Goal: Information Seeking & Learning: Find specific page/section

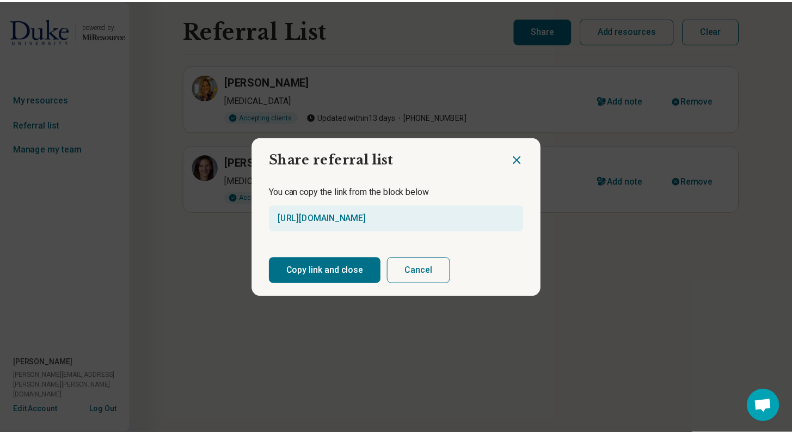
scroll to position [1061, 0]
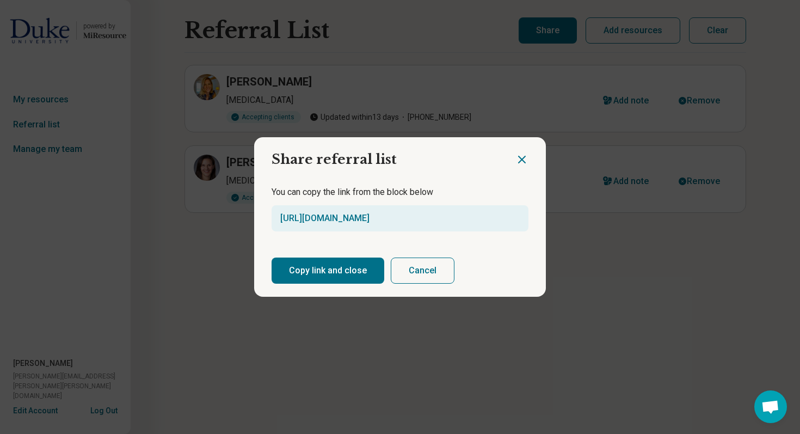
click at [521, 158] on icon "Close dialog" at bounding box center [522, 159] width 7 height 7
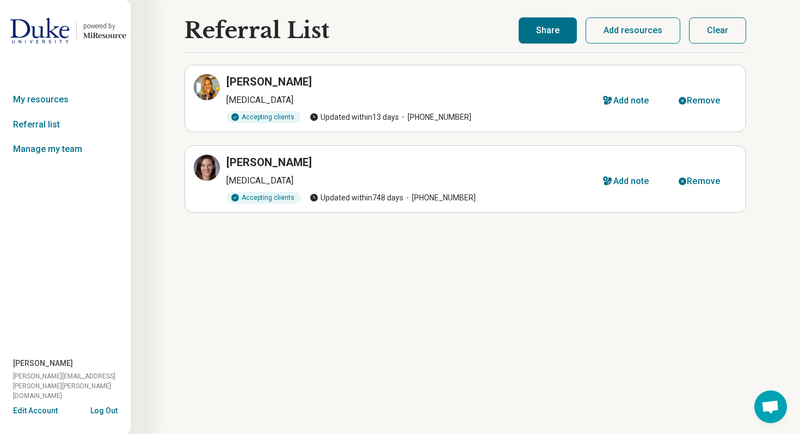
click at [47, 28] on img at bounding box center [40, 30] width 60 height 26
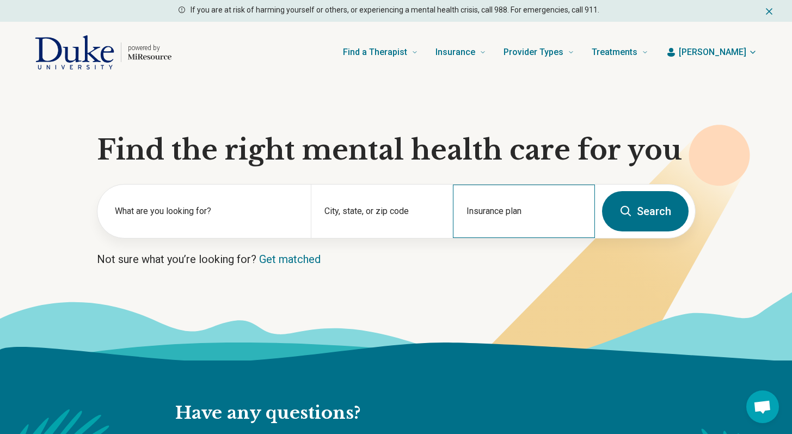
click at [519, 213] on div "Insurance plan" at bounding box center [524, 211] width 142 height 53
click at [487, 259] on div "DSHIP" at bounding box center [478, 258] width 48 height 22
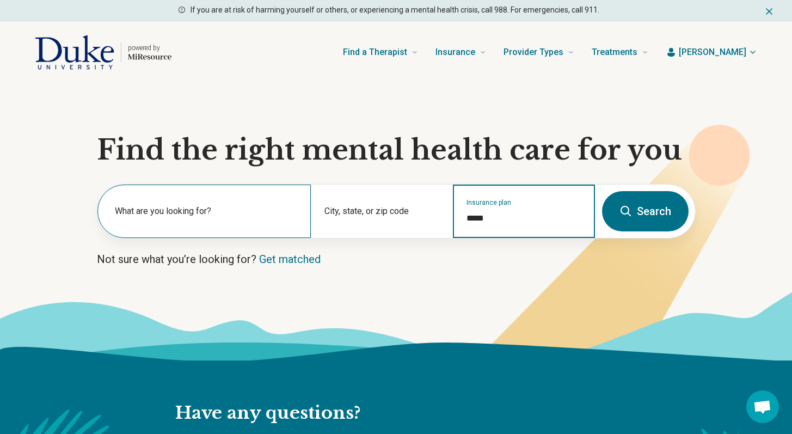
type input "*****"
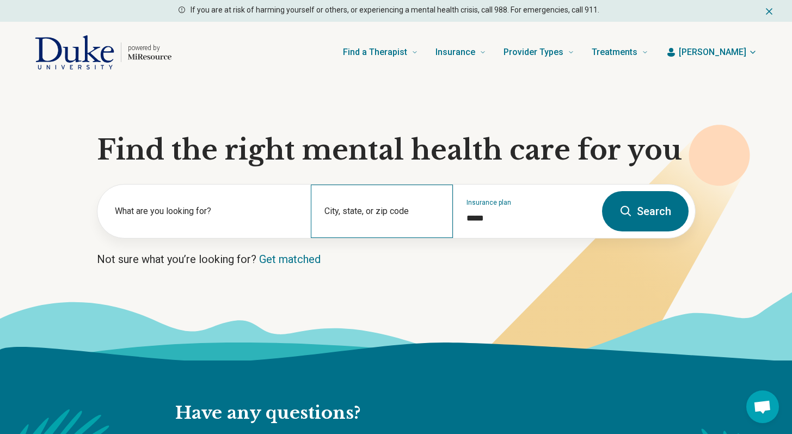
drag, startPoint x: 309, startPoint y: 228, endPoint x: 332, endPoint y: 228, distance: 22.9
click at [330, 228] on div "What are you looking for? City, state, or zip code Insurance plan *****" at bounding box center [346, 211] width 498 height 53
click at [332, 228] on div "City, state, or zip code" at bounding box center [382, 211] width 142 height 53
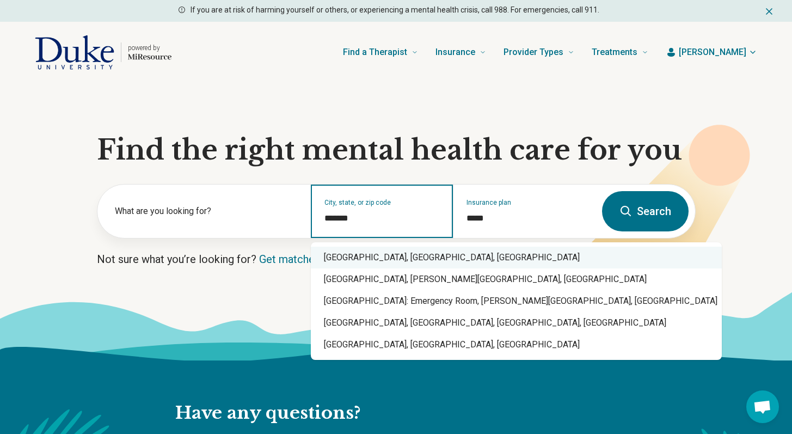
click at [370, 261] on div "[GEOGRAPHIC_DATA], [GEOGRAPHIC_DATA], [GEOGRAPHIC_DATA]" at bounding box center [516, 258] width 411 height 22
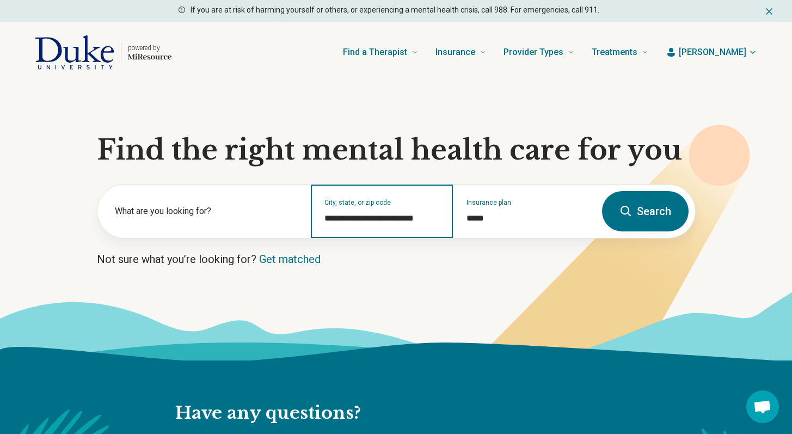
type input "**********"
click at [645, 213] on button "Search" at bounding box center [645, 211] width 87 height 40
select select "***"
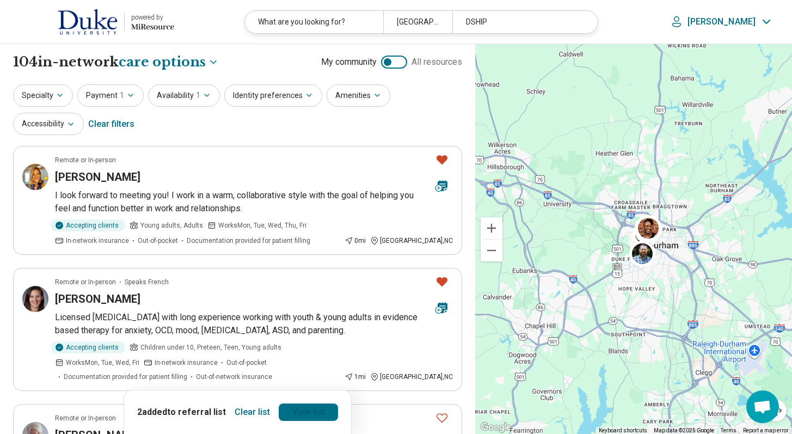
click at [299, 412] on link "View list" at bounding box center [308, 411] width 59 height 17
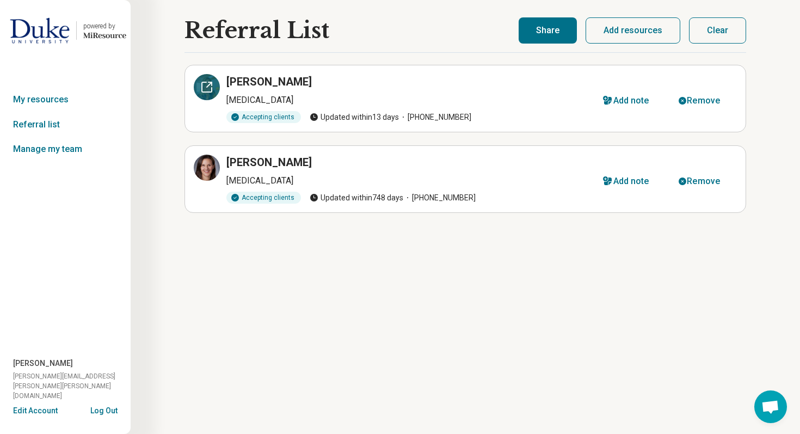
click at [206, 90] on icon at bounding box center [206, 87] width 13 height 13
click at [725, 32] on button "Clear" at bounding box center [717, 30] width 57 height 26
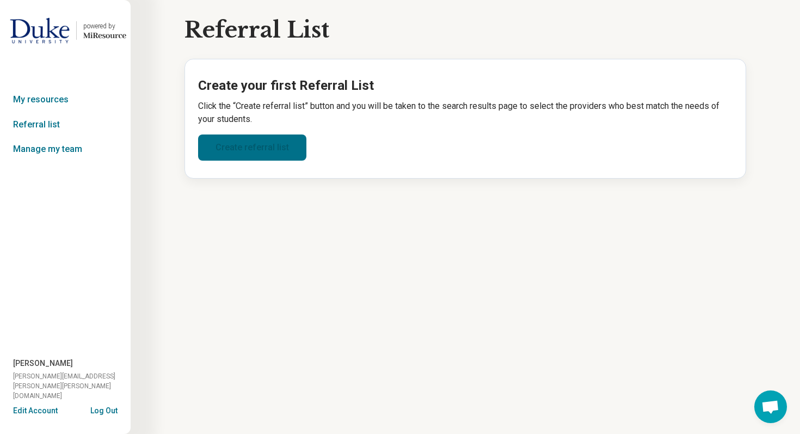
click at [243, 141] on link "Create referral list" at bounding box center [252, 147] width 108 height 26
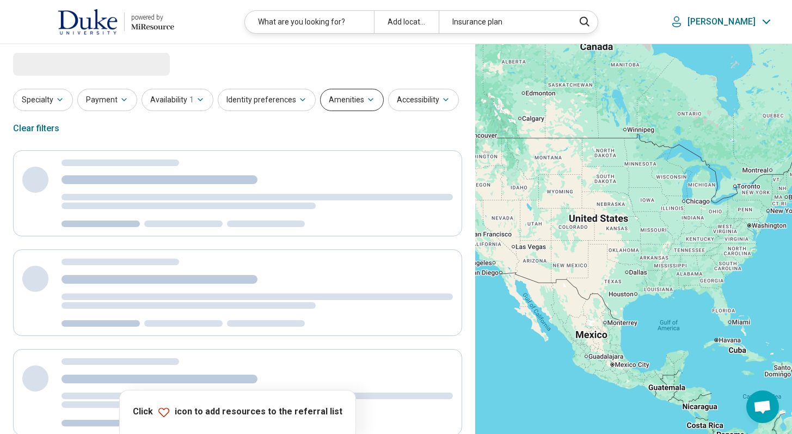
select select "***"
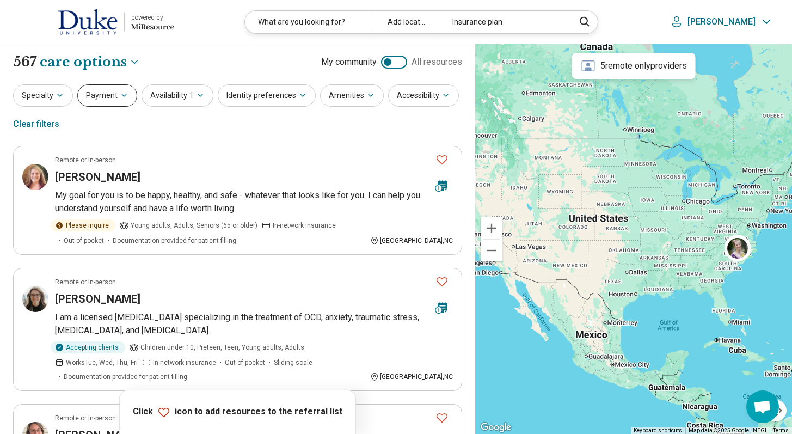
click at [132, 95] on button "Payment" at bounding box center [107, 95] width 60 height 22
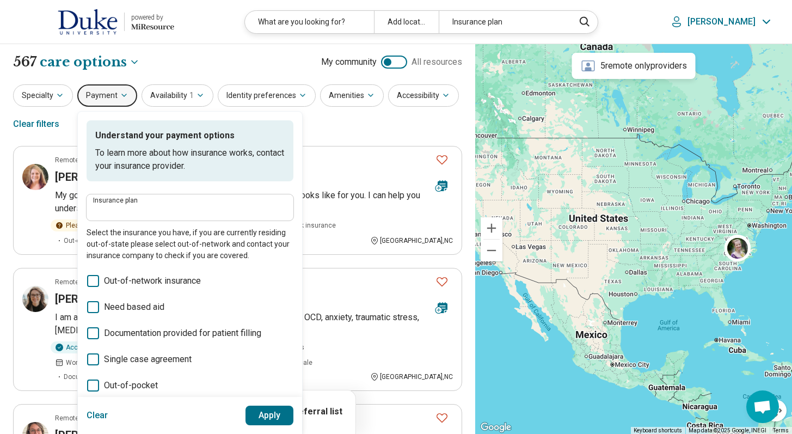
click at [137, 217] on div "Insurance plan" at bounding box center [190, 207] width 207 height 26
click at [132, 207] on input "Insurance plan" at bounding box center [190, 210] width 194 height 13
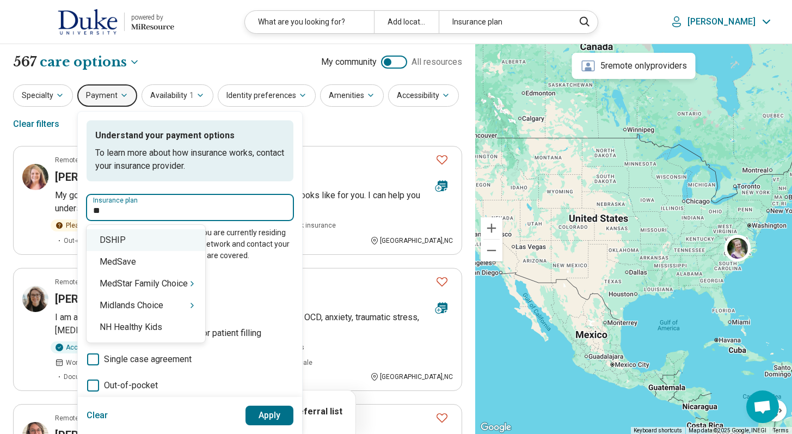
click at [129, 242] on div "DSHIP" at bounding box center [146, 240] width 119 height 22
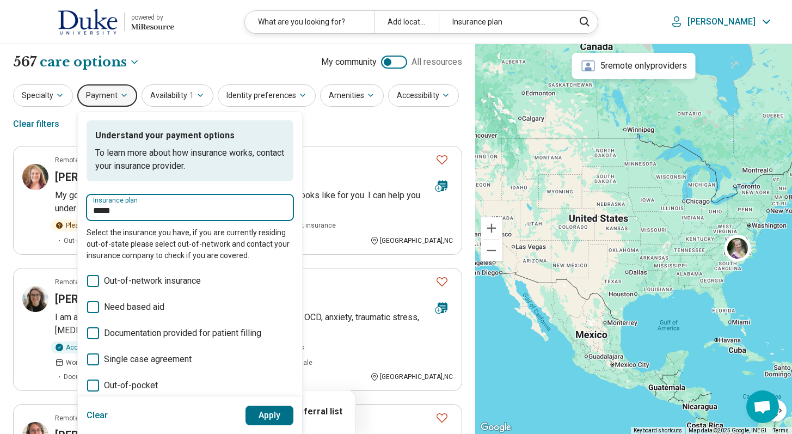
type input "*****"
click at [266, 409] on button "Apply" at bounding box center [270, 416] width 48 height 20
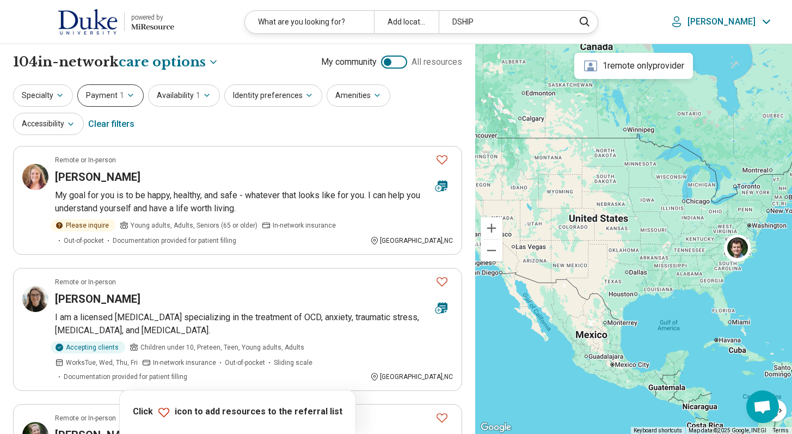
click at [119, 89] on button "Payment 1" at bounding box center [110, 95] width 66 height 22
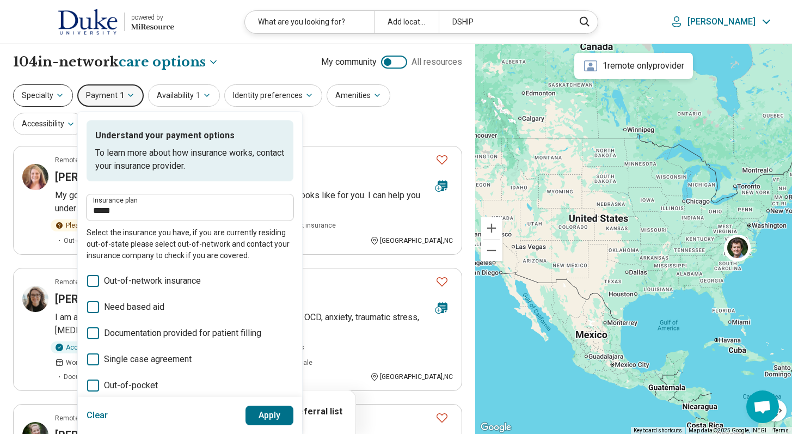
click at [50, 93] on button "Specialty" at bounding box center [43, 95] width 60 height 22
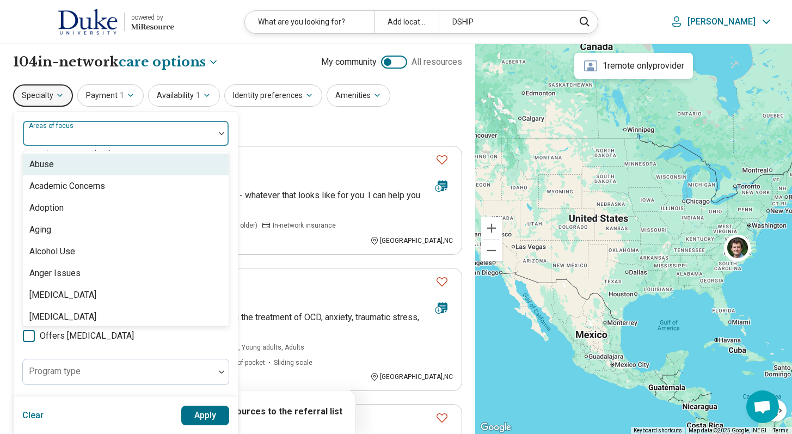
click at [68, 137] on div at bounding box center [118, 137] width 183 height 15
type input "****"
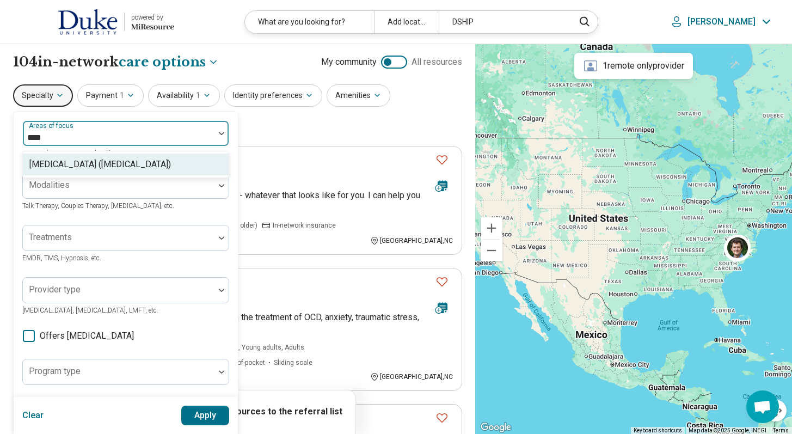
click at [64, 167] on div "[MEDICAL_DATA] ([MEDICAL_DATA])" at bounding box center [100, 164] width 142 height 13
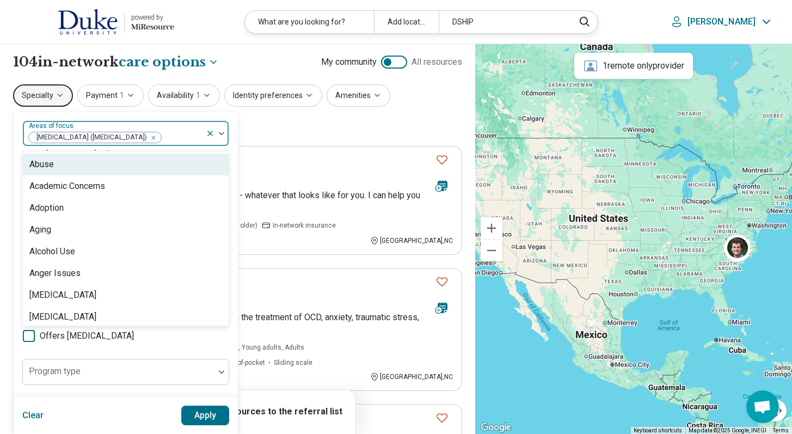
click at [125, 125] on div "[MEDICAL_DATA] ([MEDICAL_DATA])" at bounding box center [114, 133] width 183 height 24
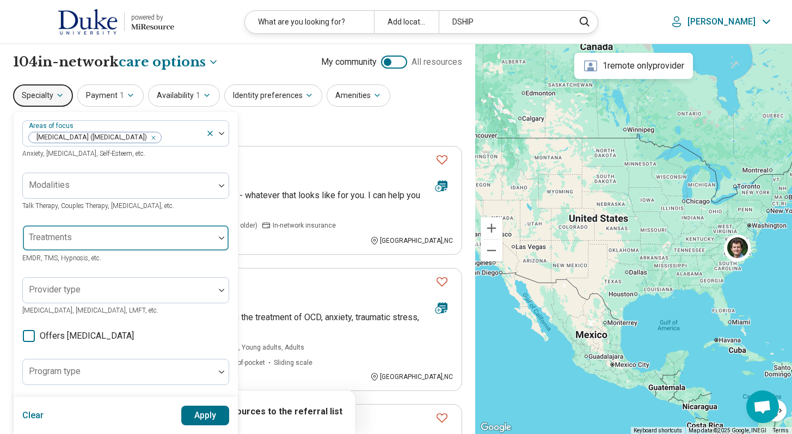
click at [84, 240] on div at bounding box center [118, 242] width 183 height 15
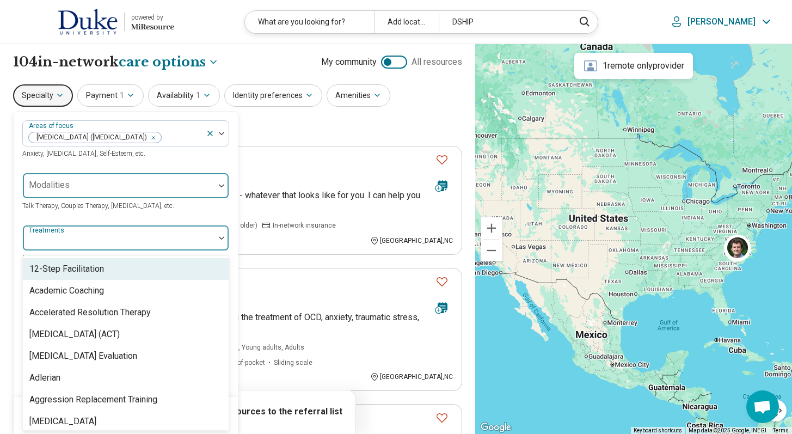
click at [91, 186] on div at bounding box center [118, 189] width 183 height 15
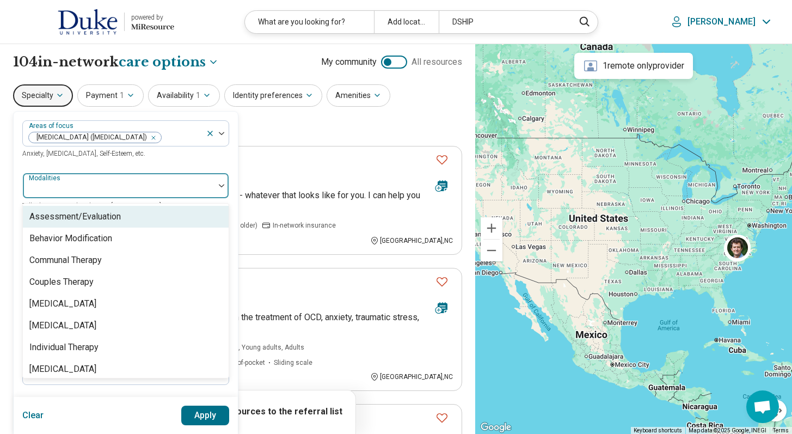
click at [91, 222] on div "Assessment/Evaluation" at bounding box center [74, 216] width 91 height 13
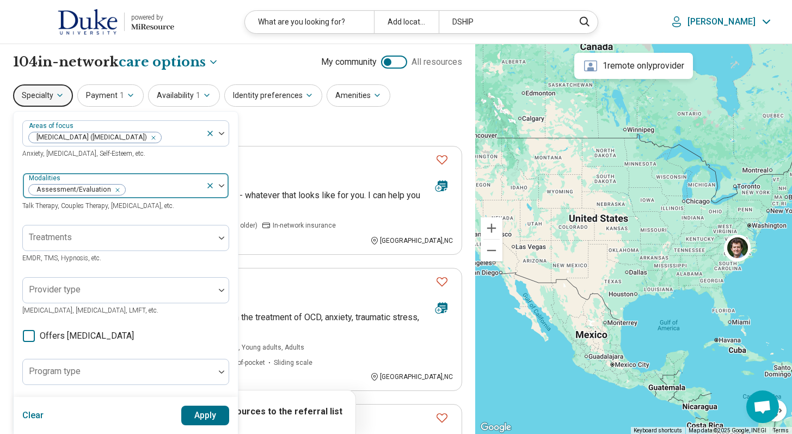
click at [157, 183] on div at bounding box center [163, 189] width 75 height 15
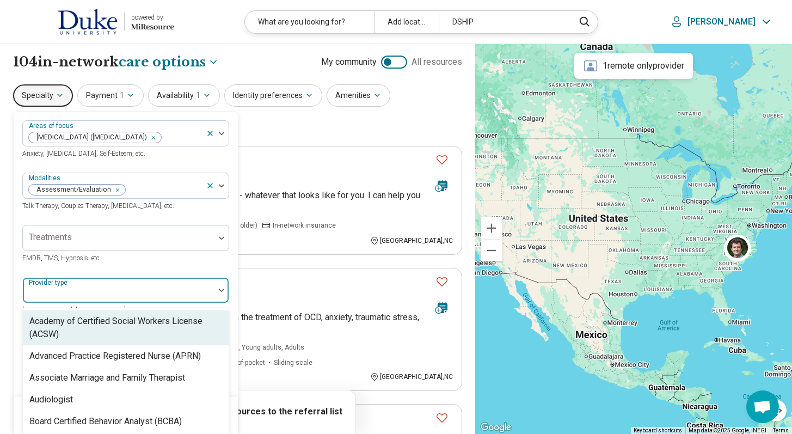
click at [140, 290] on div at bounding box center [118, 294] width 183 height 15
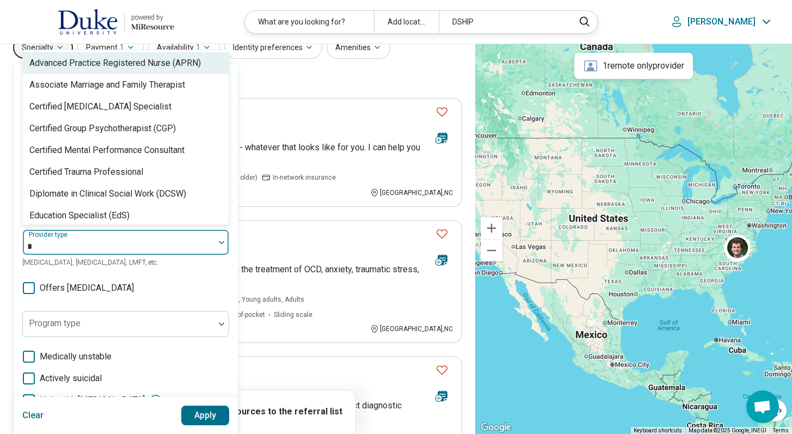
scroll to position [53, 0]
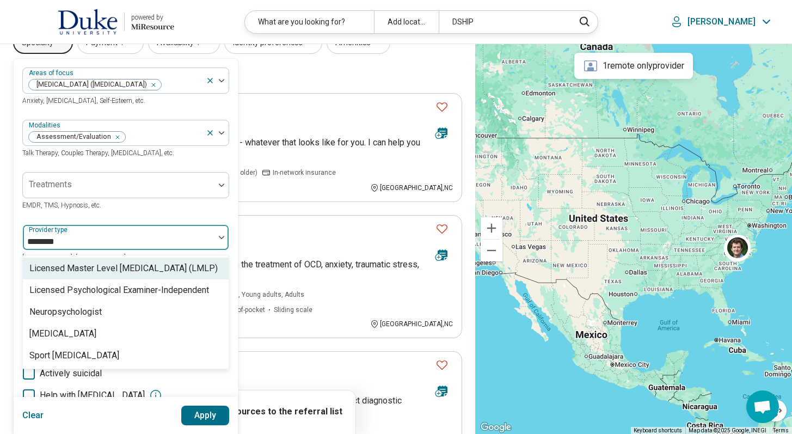
type input "*********"
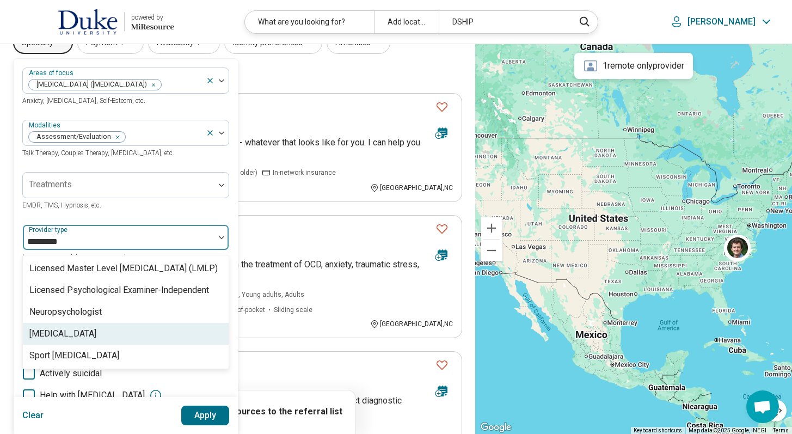
click at [105, 338] on div "[MEDICAL_DATA]" at bounding box center [126, 334] width 206 height 22
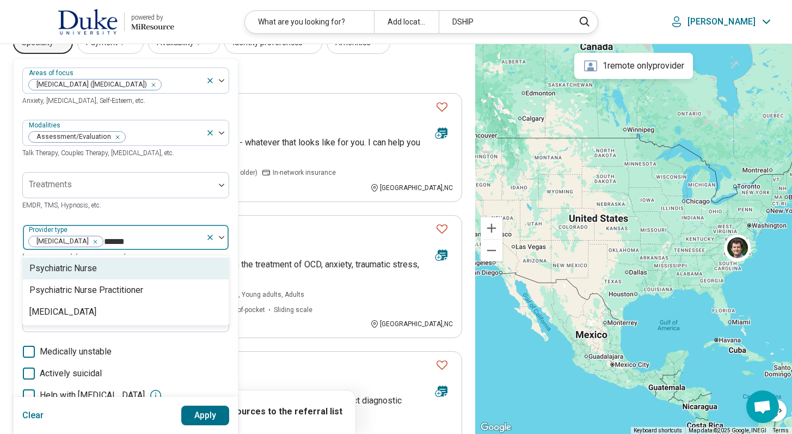
type input "*******"
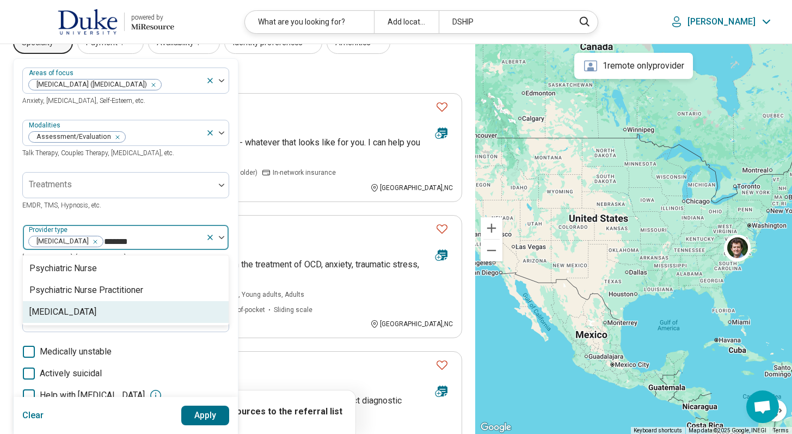
click at [66, 315] on div "[MEDICAL_DATA]" at bounding box center [62, 311] width 67 height 13
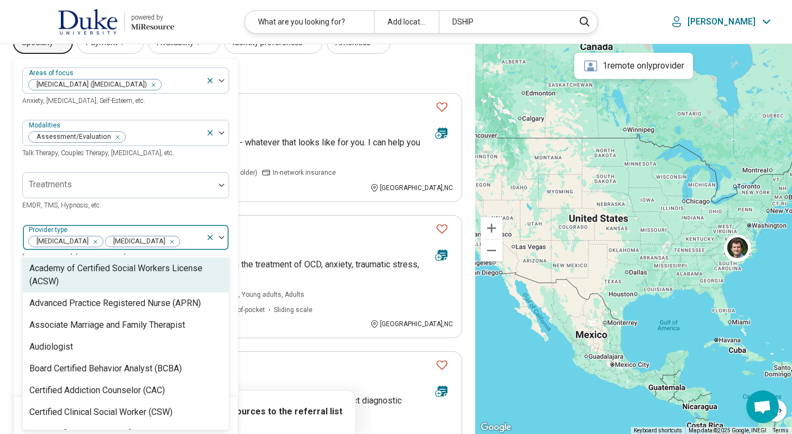
click at [181, 241] on div at bounding box center [191, 241] width 21 height 15
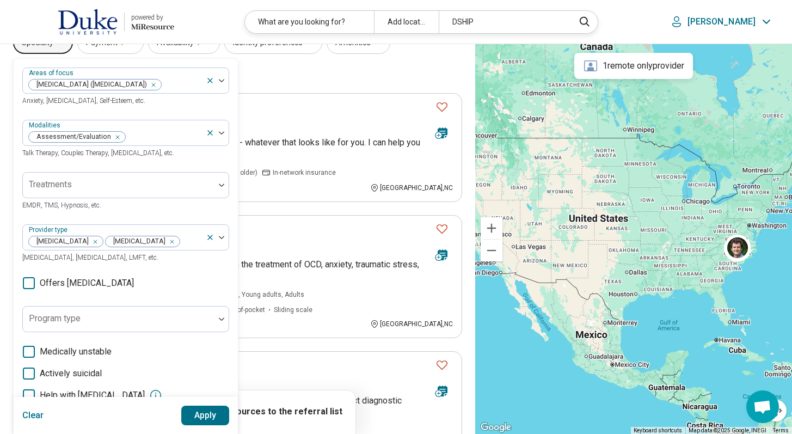
click at [209, 418] on button "Apply" at bounding box center [205, 416] width 48 height 20
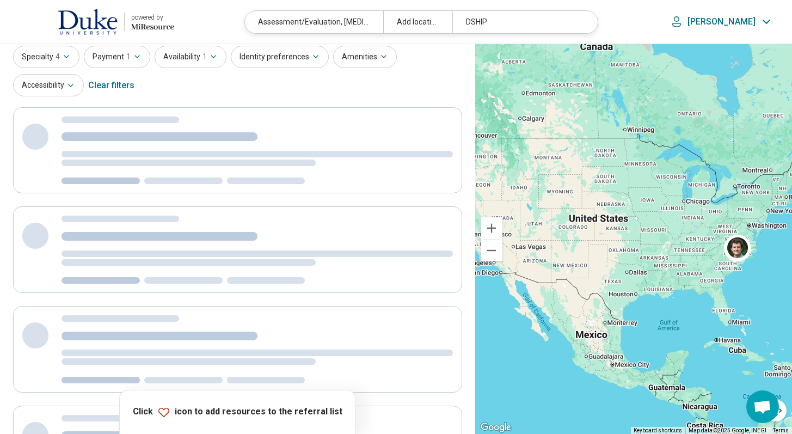
scroll to position [3, 0]
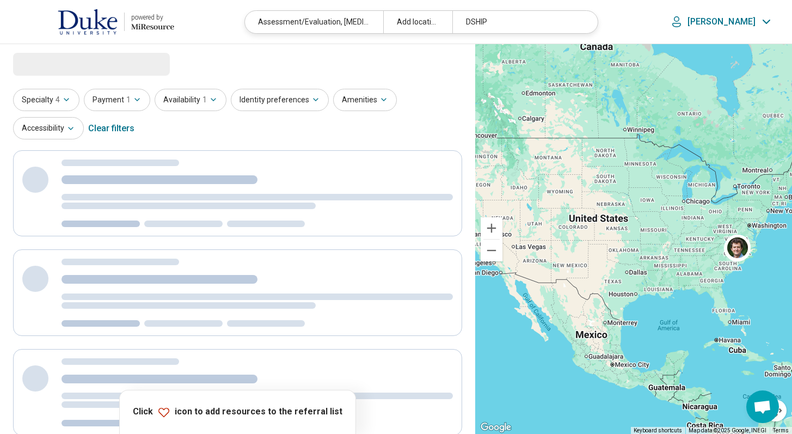
select select "***"
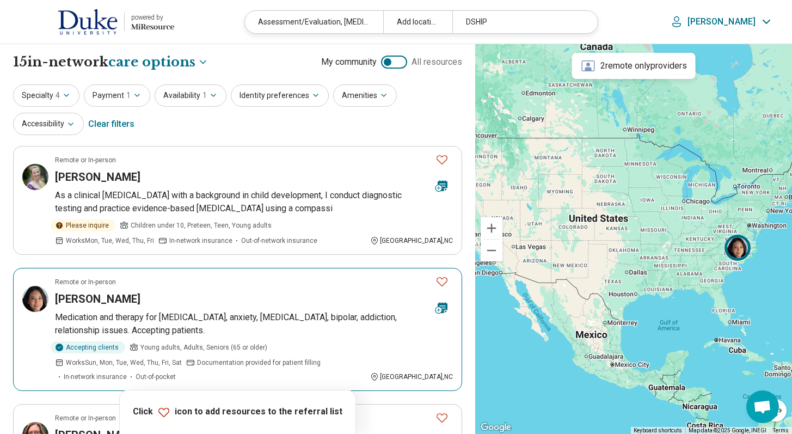
click at [442, 279] on icon "Favorite" at bounding box center [442, 281] width 11 height 9
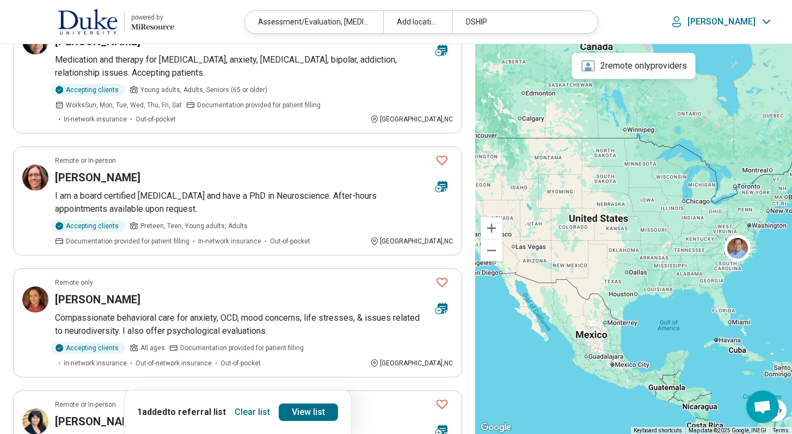
scroll to position [427, 0]
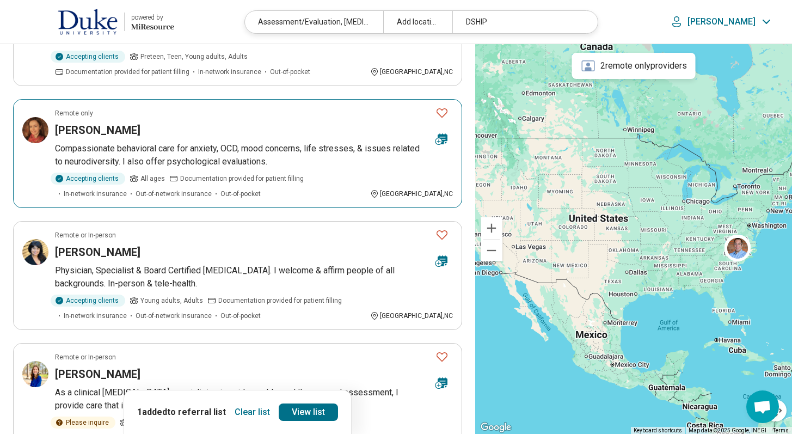
click at [442, 106] on icon "Favorite" at bounding box center [442, 112] width 13 height 13
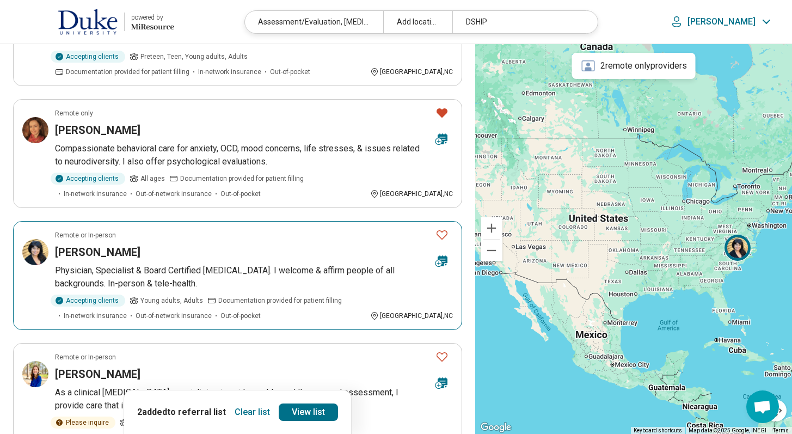
click at [444, 228] on icon "Favorite" at bounding box center [442, 234] width 13 height 13
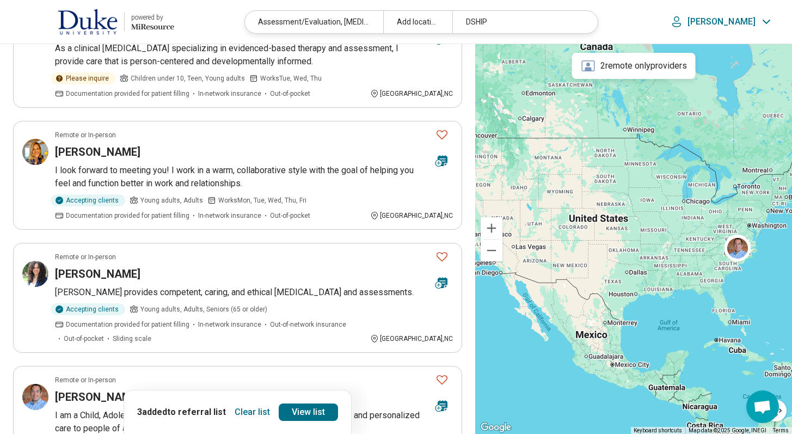
scroll to position [774, 0]
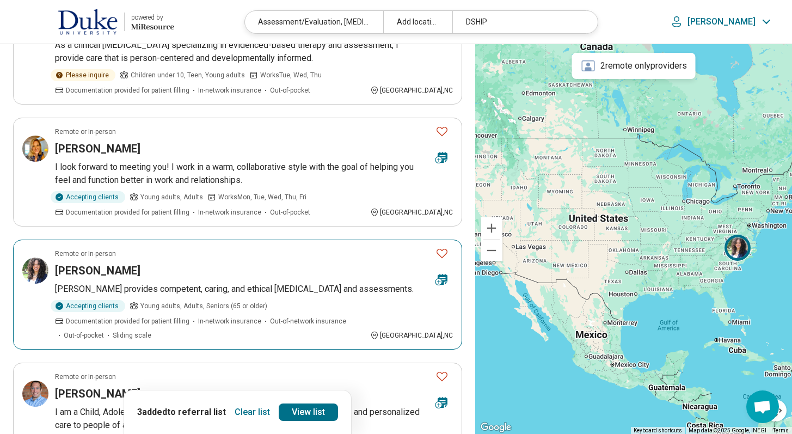
click at [445, 249] on icon "Favorite" at bounding box center [442, 253] width 11 height 9
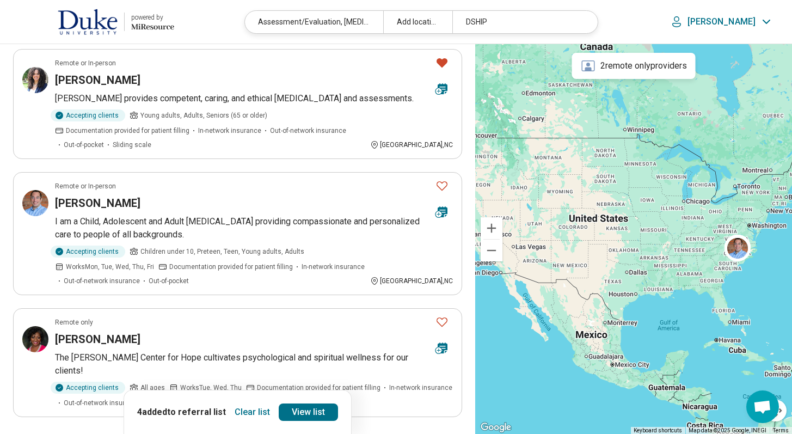
scroll to position [1060, 0]
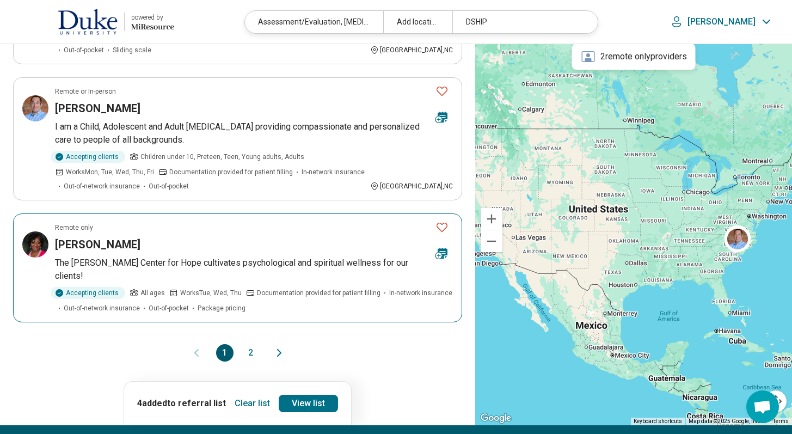
click at [444, 221] on icon "Favorite" at bounding box center [442, 227] width 13 height 13
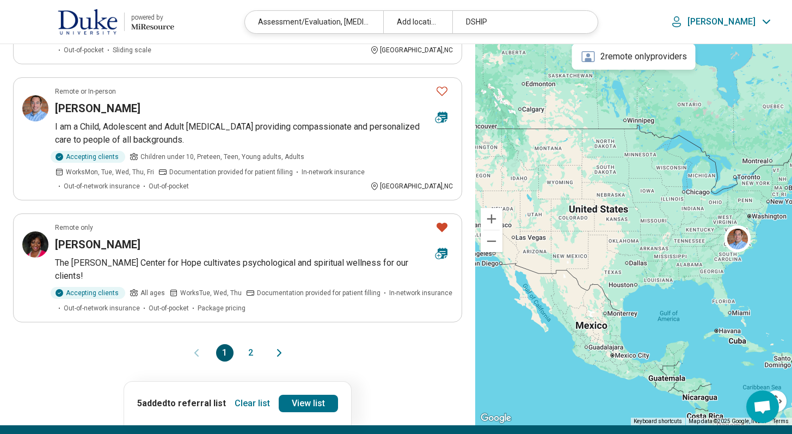
click at [254, 344] on button "2" at bounding box center [250, 352] width 17 height 17
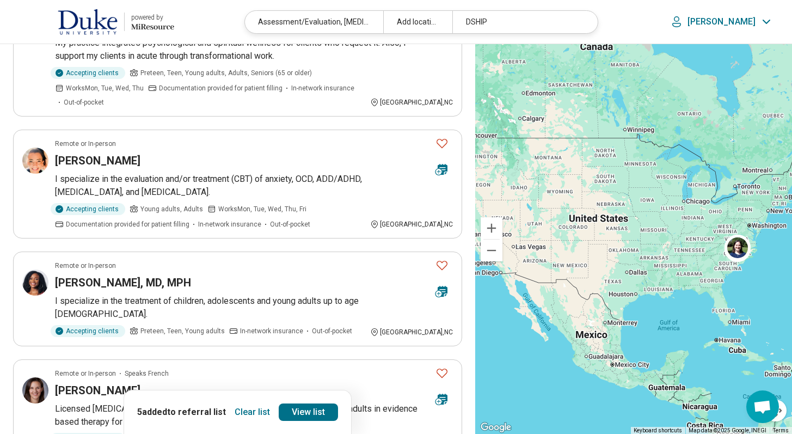
scroll to position [181, 0]
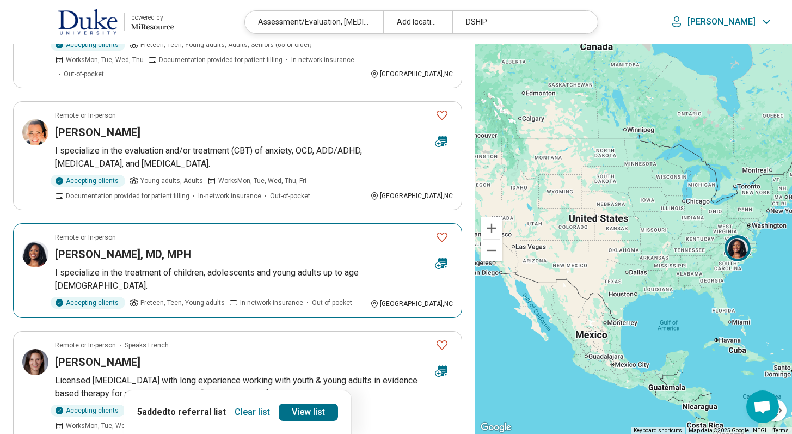
click at [439, 230] on icon "Favorite" at bounding box center [442, 236] width 13 height 13
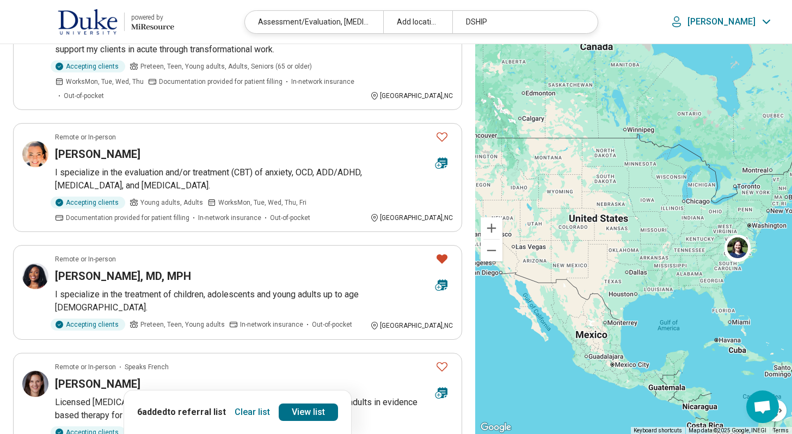
scroll to position [156, 0]
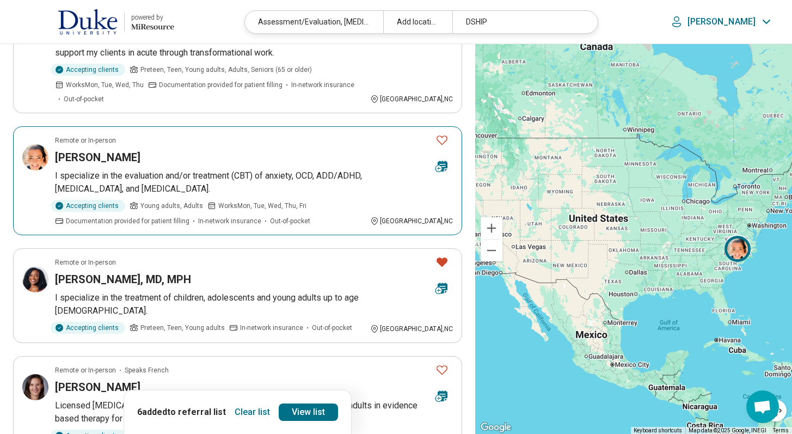
click at [440, 133] on icon "Favorite" at bounding box center [442, 139] width 13 height 13
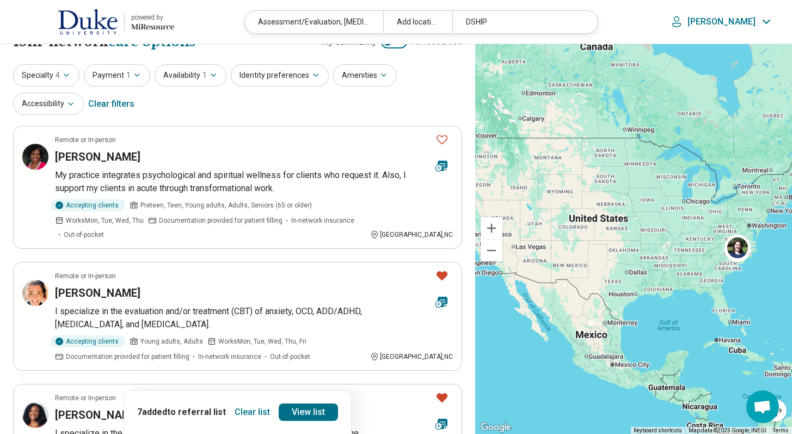
scroll to position [19, 0]
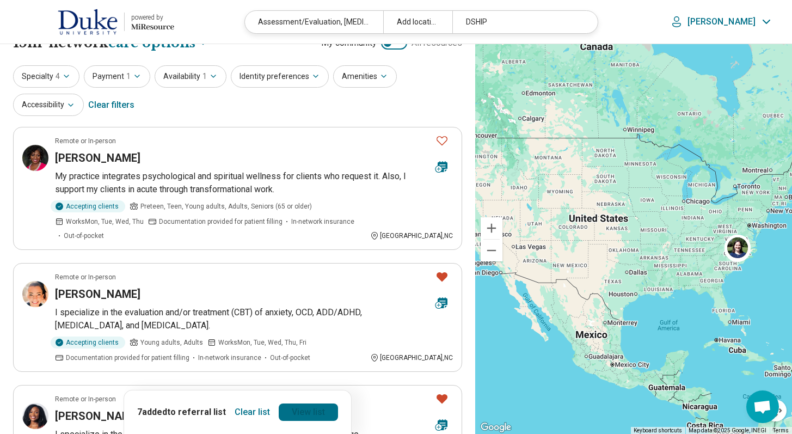
click at [321, 409] on link "View list" at bounding box center [308, 411] width 59 height 17
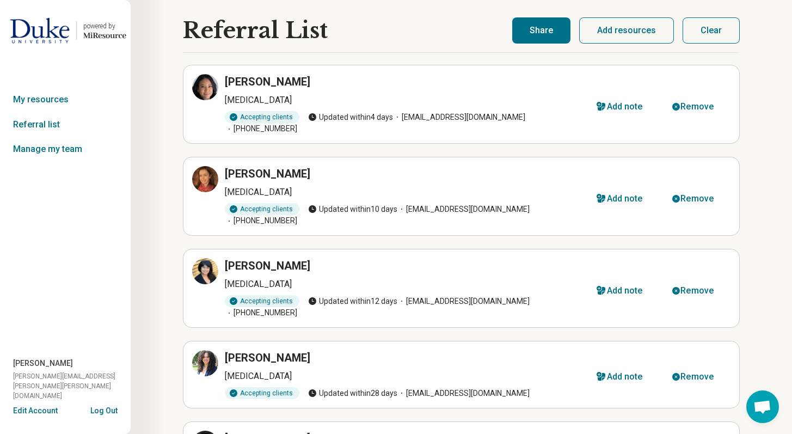
click at [571, 28] on button "Share" at bounding box center [541, 30] width 58 height 26
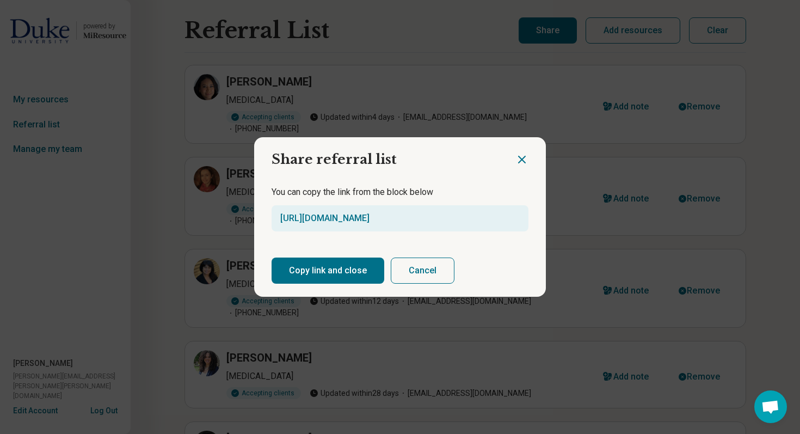
click at [353, 266] on button "Copy link and close" at bounding box center [328, 271] width 113 height 26
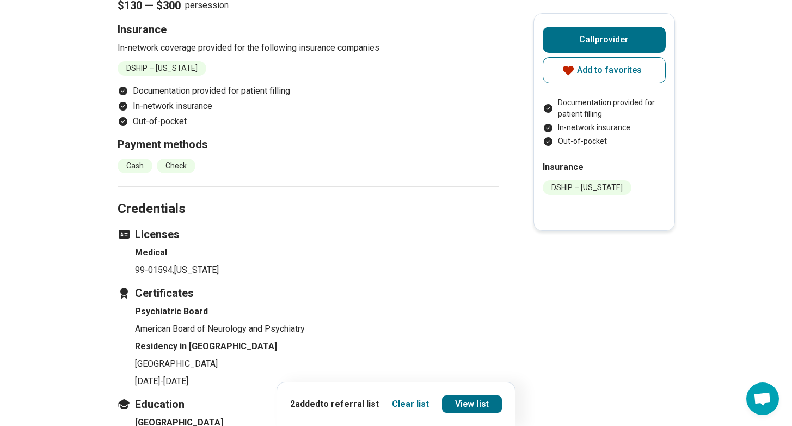
scroll to position [1010, 0]
